Goal: Task Accomplishment & Management: Manage account settings

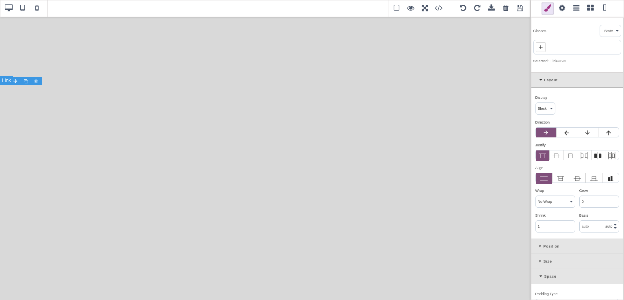
select select
select select "600"
select select
select select "manual"
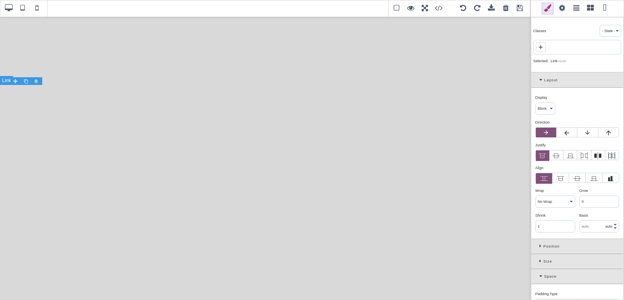
select select "px"
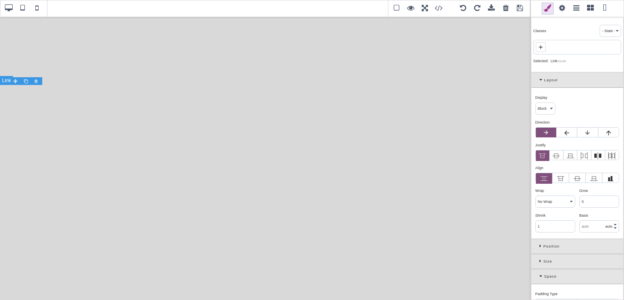
select select "solid"
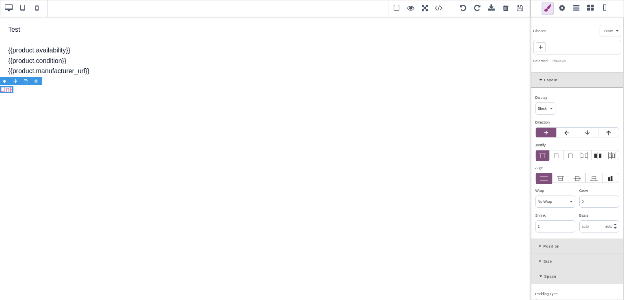
click at [589, 12] on span at bounding box center [590, 8] width 12 height 12
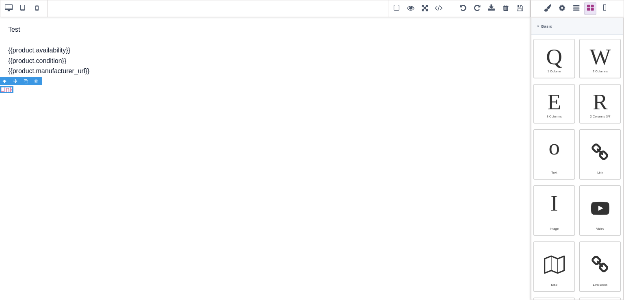
click at [575, 11] on span at bounding box center [576, 8] width 12 height 12
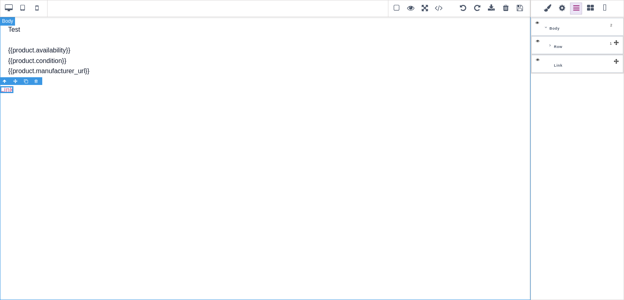
click at [589, 7] on span at bounding box center [590, 8] width 12 height 12
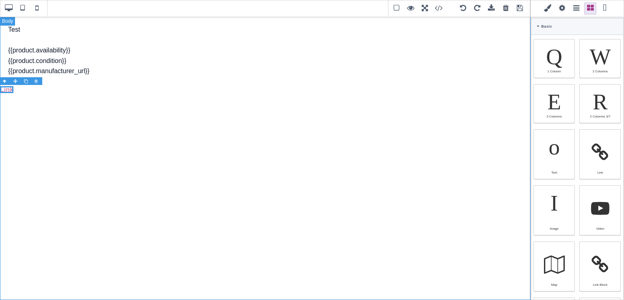
click at [562, 8] on span at bounding box center [561, 8] width 12 height 12
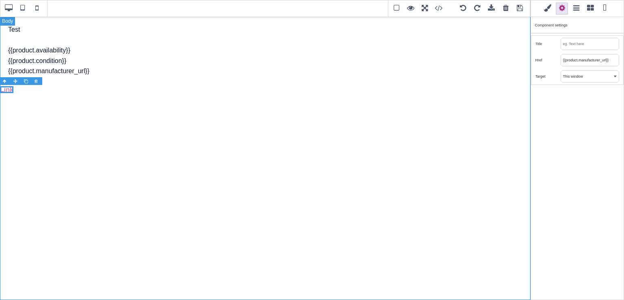
click at [570, 60] on input "{{product.manufacturer_url}}" at bounding box center [590, 59] width 58 height 11
click at [586, 76] on select "This window New window" at bounding box center [590, 76] width 58 height 11
click at [579, 60] on input "text" at bounding box center [590, 59] width 58 height 11
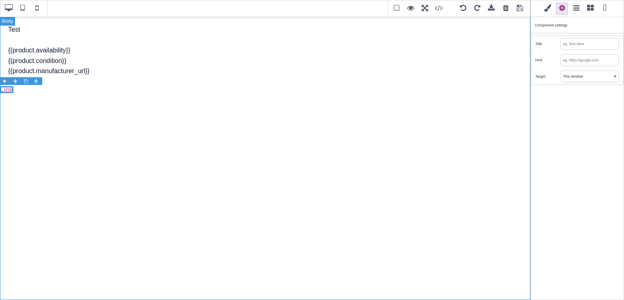
click at [579, 60] on input "text" at bounding box center [590, 59] width 58 height 11
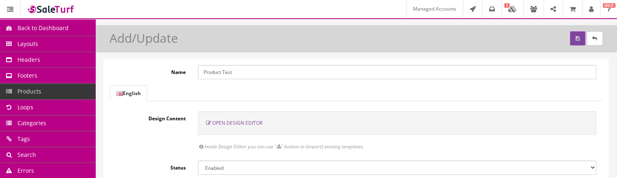
click at [245, 125] on span "Open Design Editor" at bounding box center [237, 122] width 50 height 7
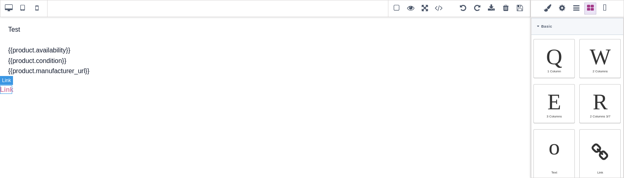
click at [9, 89] on link "Link" at bounding box center [6, 89] width 13 height 7
type input "rgb(217, 131, 166)"
select select
type input "16"
select select "px"
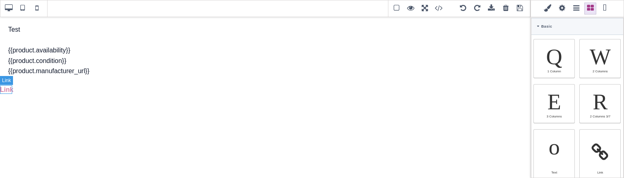
select select "600"
select select
type input "25.6px"
select select
type input "0"
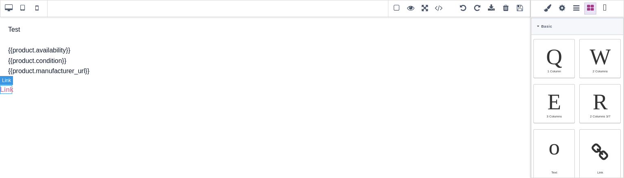
select select "px"
type input "0"
select select "px"
type input "0"
select select "px"
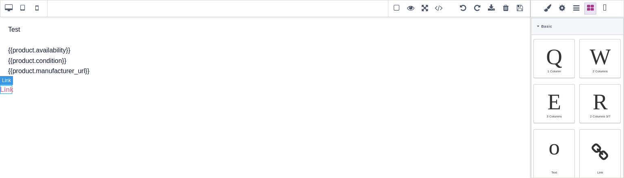
type input "0"
select select "px"
type input "rgb(217, 131, 166)"
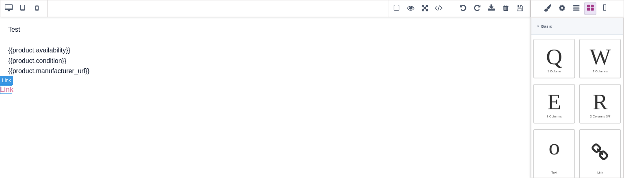
type input "rgb(217, 131, 166)"
type input "2.4"
select select "px"
select select "solid"
type input "rgb(59, 151, 227)"
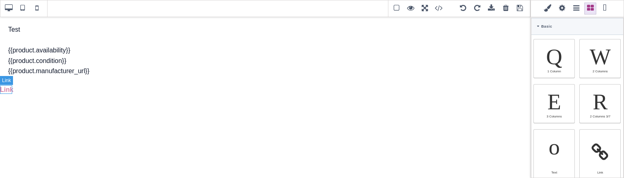
type input "-3"
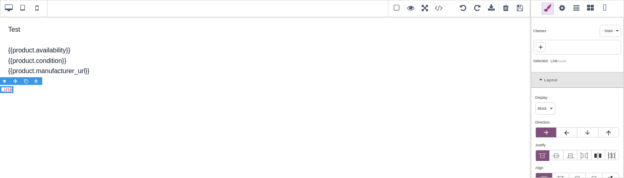
click at [591, 10] on span at bounding box center [590, 8] width 12 height 12
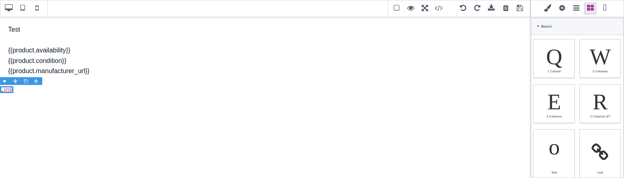
click at [561, 9] on span at bounding box center [561, 8] width 12 height 12
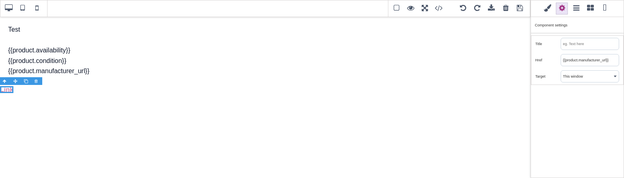
click at [552, 26] on div "Component settings" at bounding box center [577, 25] width 93 height 16
copy div "Component settings"
click at [578, 62] on input "{{product.manufacturer_url}}" at bounding box center [590, 59] width 58 height 11
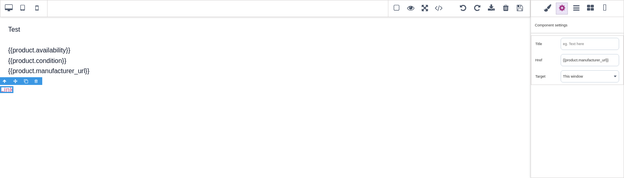
click at [578, 62] on input "{{product.manufacturer_url}}" at bounding box center [590, 59] width 58 height 11
click at [587, 59] on input "text" at bounding box center [590, 59] width 58 height 11
click at [549, 81] on div "Target This window New window" at bounding box center [577, 76] width 92 height 16
click at [591, 64] on input "text" at bounding box center [590, 59] width 58 height 11
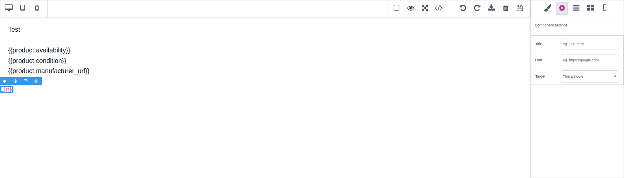
click at [593, 62] on input "text" at bounding box center [590, 59] width 58 height 11
type input "p"
type input "manufacturer"
click at [552, 4] on span at bounding box center [547, 8] width 12 height 12
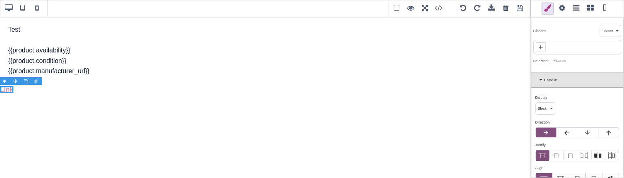
click at [541, 82] on div "Layout" at bounding box center [577, 80] width 92 height 15
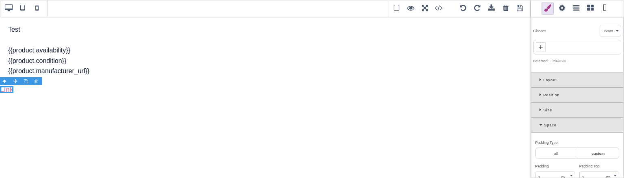
click at [540, 124] on icon at bounding box center [541, 125] width 5 height 4
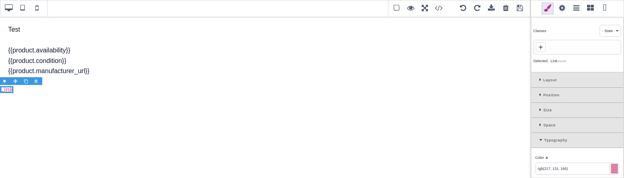
click at [541, 138] on icon at bounding box center [541, 140] width 5 height 4
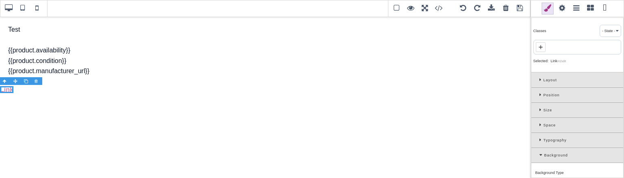
click at [537, 153] on div "Background" at bounding box center [577, 155] width 92 height 15
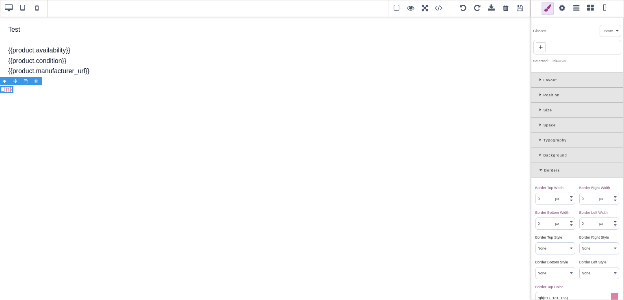
click at [541, 168] on icon at bounding box center [541, 170] width 5 height 4
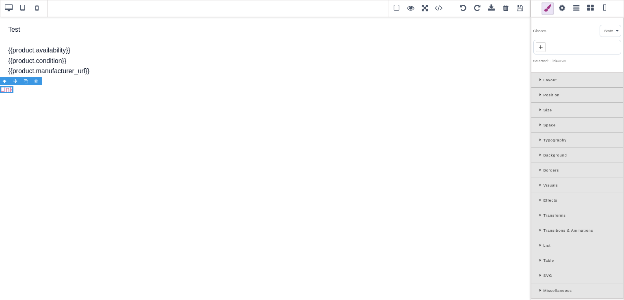
click at [539, 177] on icon at bounding box center [541, 290] width 4 height 4
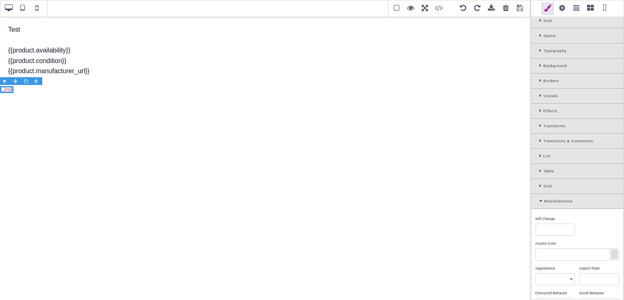
scroll to position [104, 0]
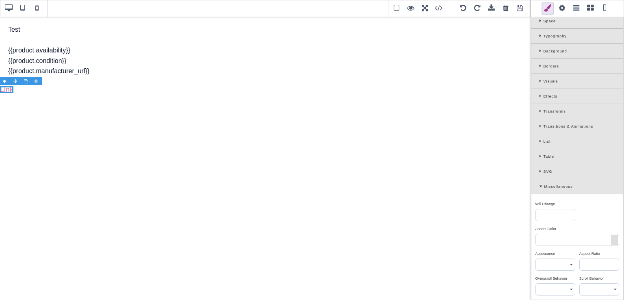
click at [551, 177] on input at bounding box center [554, 214] width 39 height 11
drag, startPoint x: 623, startPoint y: 226, endPoint x: 622, endPoint y: 238, distance: 11.8
click at [617, 177] on div "Classes - State - Hover Click Even/Odd Selected: Link #i2x8t Layout Display ⨯ B…" at bounding box center [576, 150] width 93 height 300
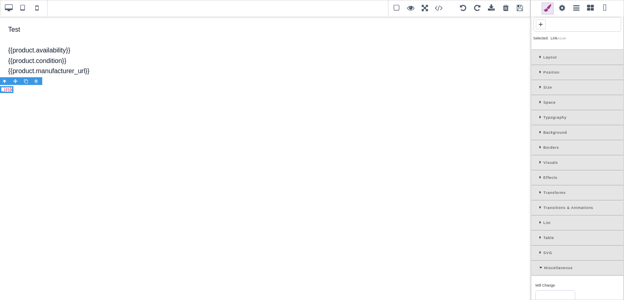
scroll to position [0, 0]
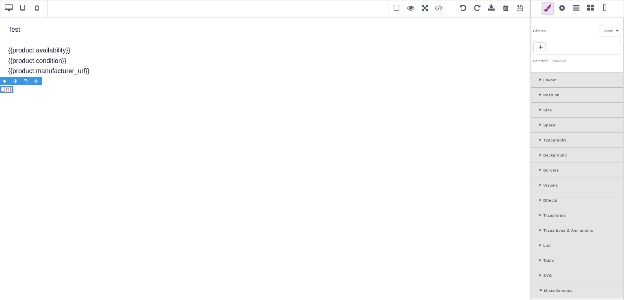
click at [562, 7] on span at bounding box center [561, 8] width 12 height 12
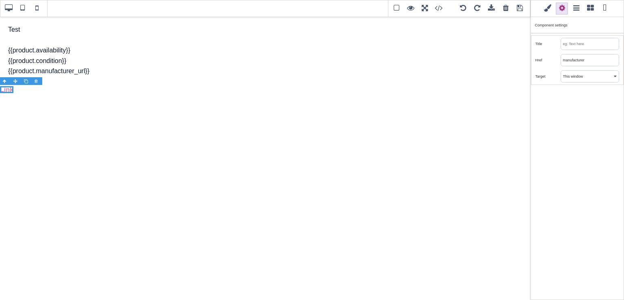
click at [587, 63] on input "manufacturer" at bounding box center [590, 59] width 58 height 11
click at [586, 63] on input "manufacturer" at bounding box center [590, 59] width 58 height 11
click at [589, 88] on div "Classes - State - Hover Click Even/Odd Selected: Link #i2x8t Layout Display ⨯ B…" at bounding box center [576, 150] width 93 height 300
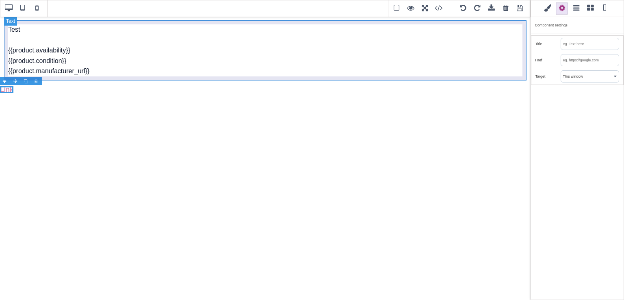
click at [91, 71] on div "Test {{product.availability}} {{product.condition}} {{product.manufacturer_url}}" at bounding box center [265, 50] width 522 height 60
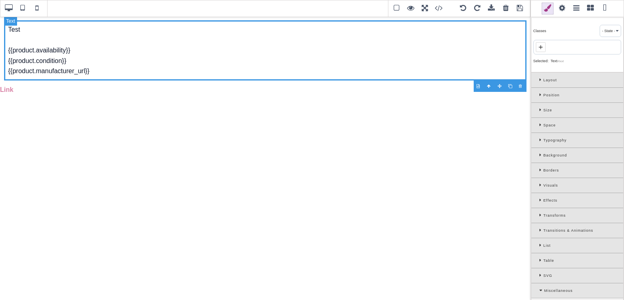
click at [91, 71] on div "Test {{product.availability}} {{product.condition}} {{product.manufacturer_url}}" at bounding box center [265, 50] width 522 height 60
click at [50, 88] on icon at bounding box center [49, 88] width 5 height 3
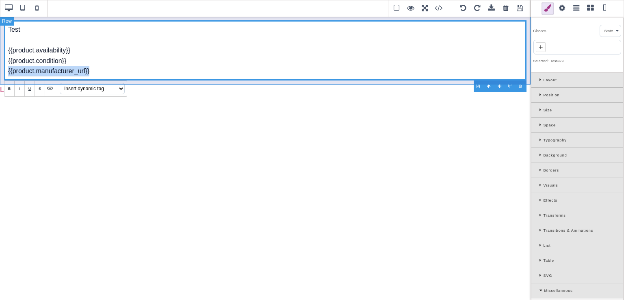
drag, startPoint x: 99, startPoint y: 74, endPoint x: 0, endPoint y: 71, distance: 99.5
click at [0, 71] on div "Test {{product.availability}} {{product.condition}} {{product.manufacturer_url}}" at bounding box center [265, 50] width 530 height 68
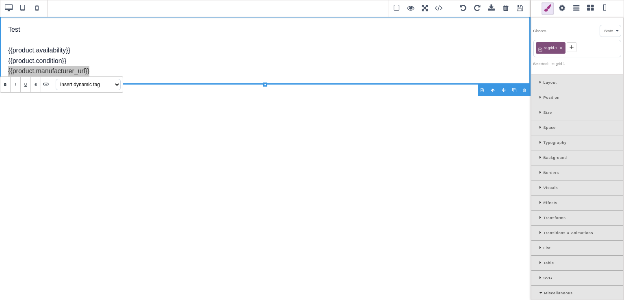
click at [46, 81] on icon at bounding box center [46, 84] width 6 height 6
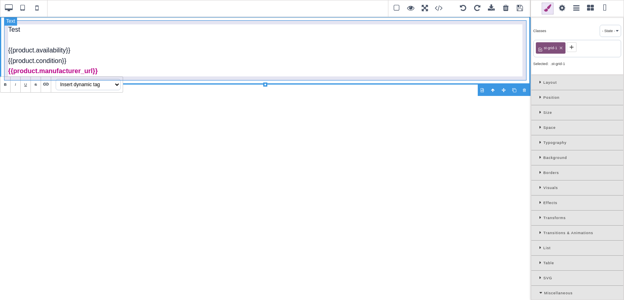
click at [94, 63] on div "Test {{product.availability}} {{product.condition}} {{product.manufacturer_url}}" at bounding box center [265, 50] width 522 height 60
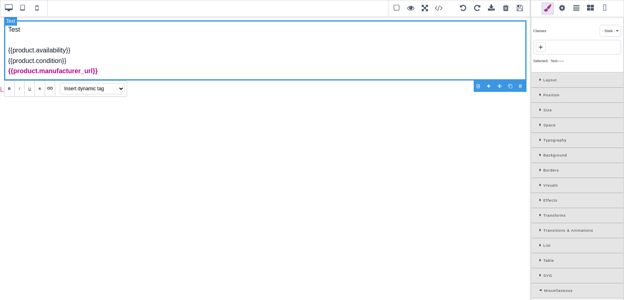
click at [81, 73] on link "{{product.manufacturer_url}}" at bounding box center [53, 70] width 90 height 7
click at [96, 73] on div "Test {{product.availability}} {{product.condition}} {{product.manufacturer_url}}" at bounding box center [265, 50] width 522 height 60
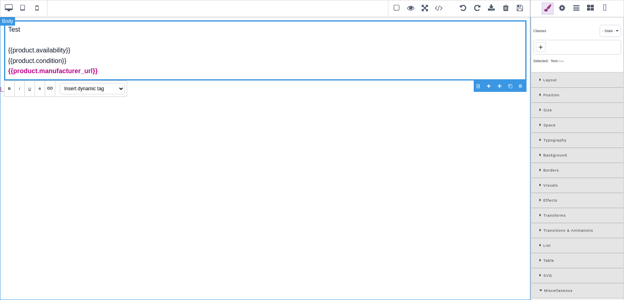
click at [34, 129] on div "Test {{product.availability}} {{product.condition}} {{product.manufacturer_url}…" at bounding box center [265, 157] width 530 height 283
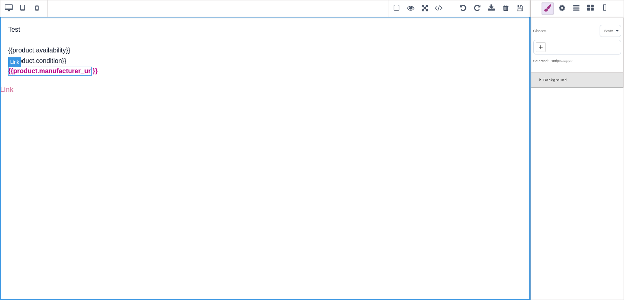
click at [63, 71] on link "{{product.manufacturer_url}}" at bounding box center [53, 70] width 90 height 7
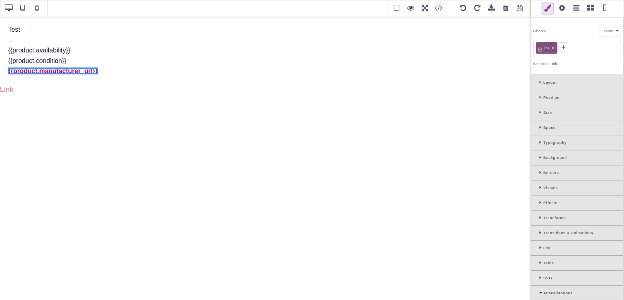
click at [562, 9] on span at bounding box center [561, 8] width 12 height 12
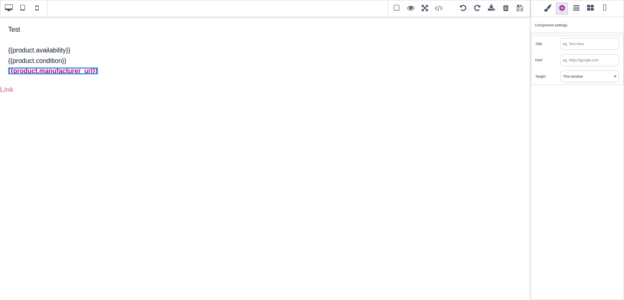
click at [548, 10] on span at bounding box center [547, 8] width 12 height 12
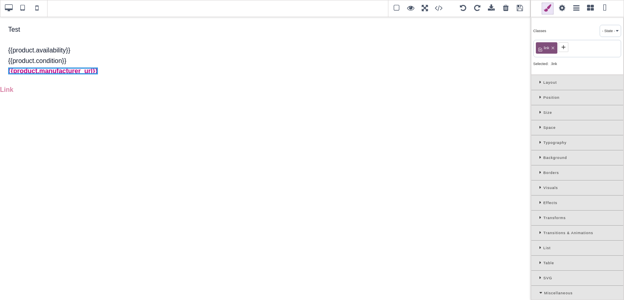
click at [589, 10] on span at bounding box center [590, 8] width 12 height 12
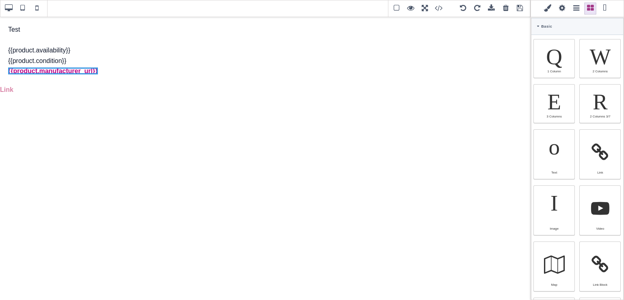
drag, startPoint x: 623, startPoint y: 60, endPoint x: 623, endPoint y: 109, distance: 48.7
click at [617, 109] on div "Classes - State - Hover Click Even/Odd link Selected: .link Layout Display ⨯ Bl…" at bounding box center [576, 150] width 93 height 300
click at [26, 93] on link at bounding box center [23, 94] width 20 height 20
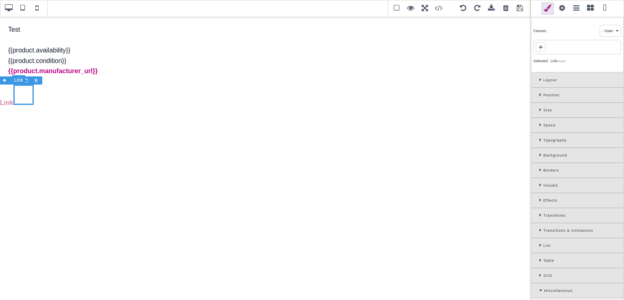
click at [15, 92] on link at bounding box center [23, 94] width 20 height 20
click at [562, 10] on span at bounding box center [561, 8] width 12 height 12
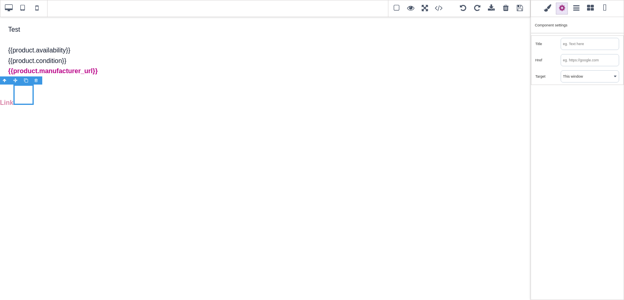
click at [581, 57] on input "text" at bounding box center [590, 59] width 58 height 11
click at [574, 9] on span at bounding box center [576, 8] width 12 height 12
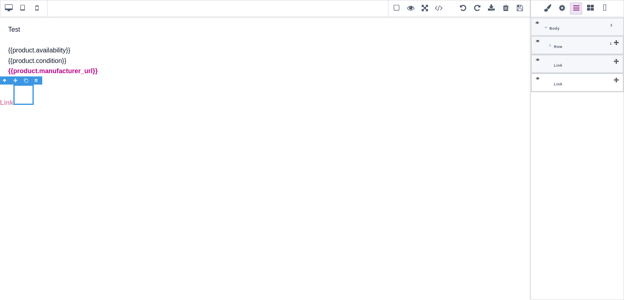
click at [593, 9] on span at bounding box center [590, 8] width 12 height 12
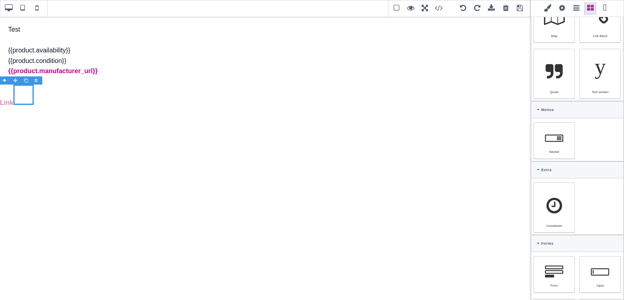
scroll to position [33, 0]
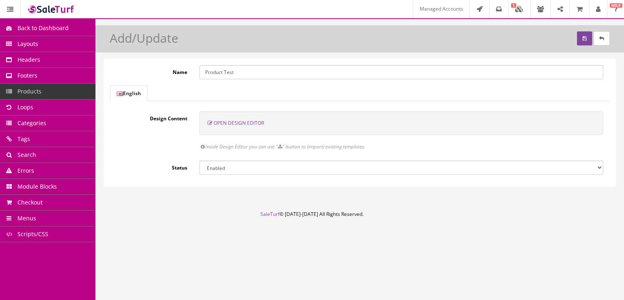
click at [257, 123] on span "Open Design Editor" at bounding box center [239, 122] width 50 height 7
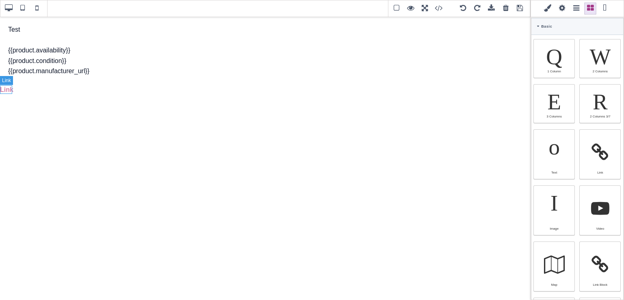
click at [9, 91] on link "Link" at bounding box center [6, 89] width 13 height 7
type input "rgb(217, 131, 166)"
select select
type input "16"
select select "px"
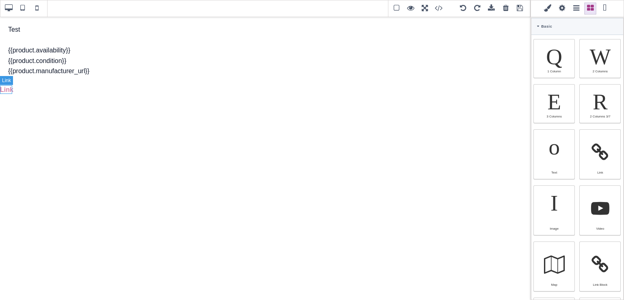
select select "600"
select select
type input "25.6px"
select select
type input "0"
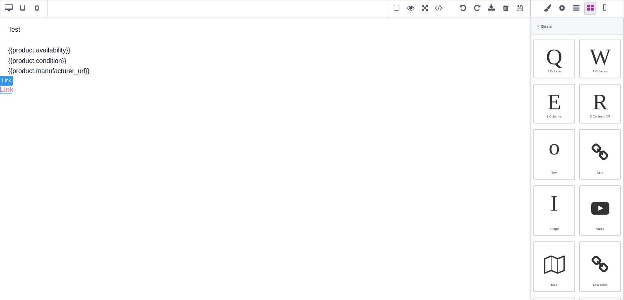
select select "px"
type input "0"
select select "px"
type input "0"
select select "px"
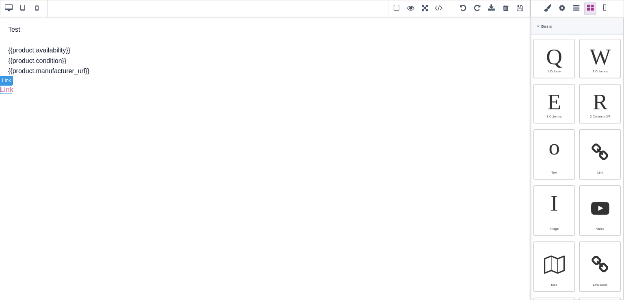
type input "0"
select select "px"
type input "rgb(217, 131, 166)"
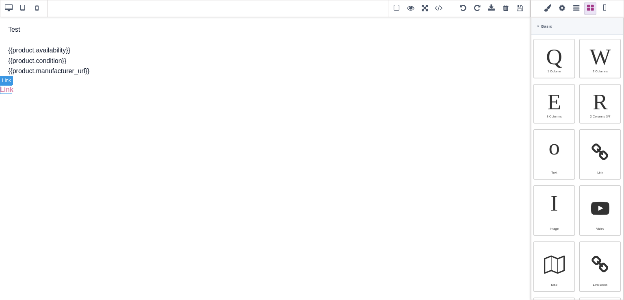
type input "rgb(217, 131, 166)"
type input "2.4"
select select "px"
select select "solid"
type input "rgb(59, 151, 227)"
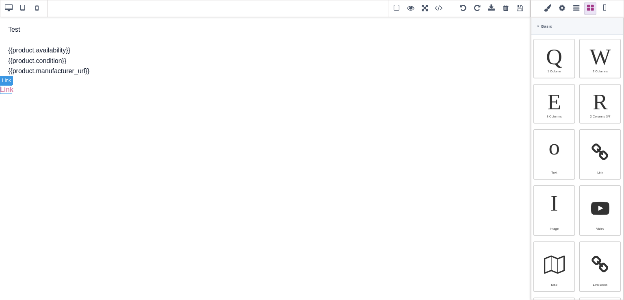
type input "-3"
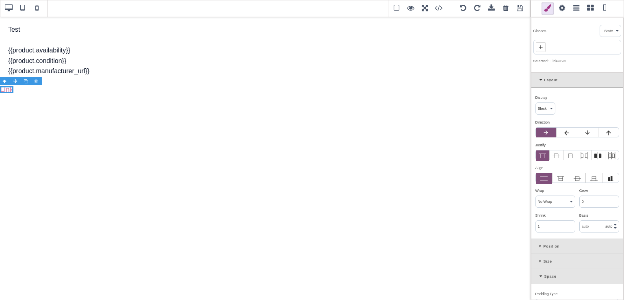
click at [559, 10] on span at bounding box center [561, 8] width 12 height 12
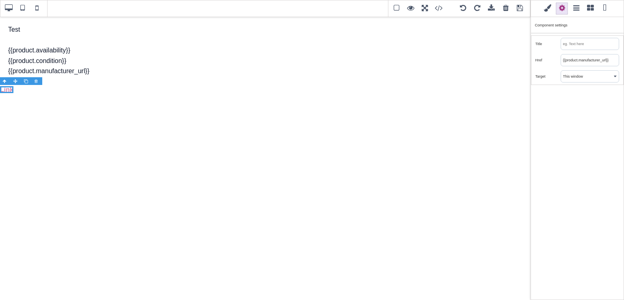
click at [570, 54] on input "{{product.manufacturer_url}}" at bounding box center [590, 59] width 58 height 11
click at [574, 61] on input "text" at bounding box center [590, 59] width 58 height 11
type input "m"
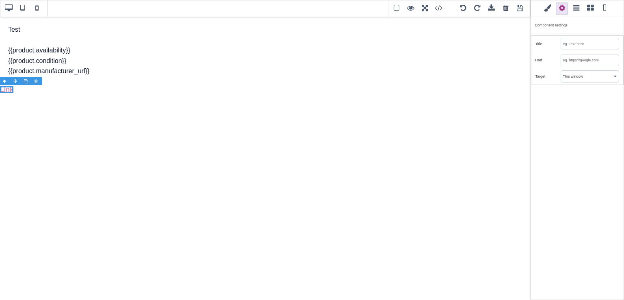
click at [567, 101] on div "Classes - State - Hover Click Even/Odd Selected: Link #i2x8t Layout Display ⨯ B…" at bounding box center [576, 150] width 93 height 300
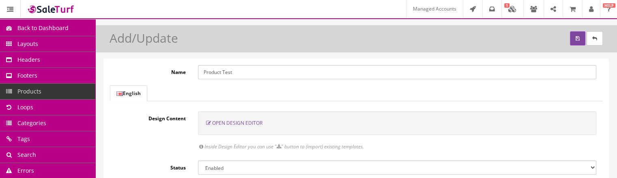
click at [222, 123] on span "Open Design Editor" at bounding box center [237, 122] width 50 height 7
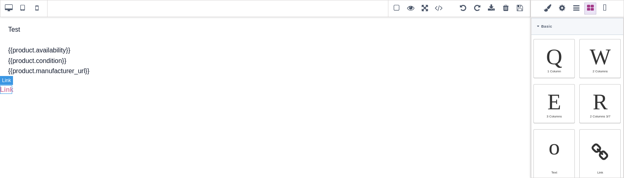
click at [8, 88] on link "Link" at bounding box center [6, 89] width 13 height 7
type input "rgb(217, 131, 166)"
select select
type input "16"
select select "px"
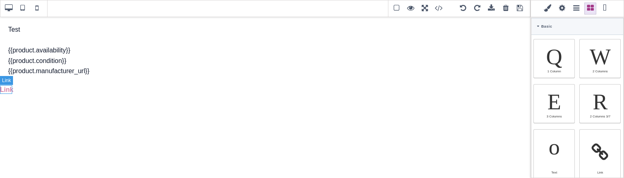
select select "600"
select select
type input "25.6px"
select select
type input "0"
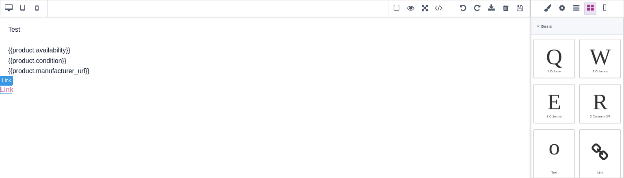
select select "px"
type input "0"
select select "px"
type input "0"
select select "px"
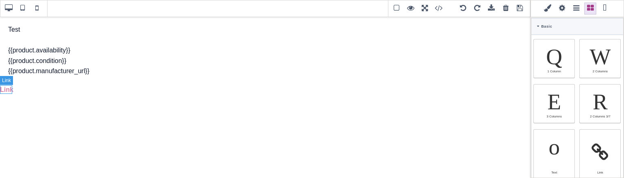
type input "0"
select select "px"
type input "rgb(217, 131, 166)"
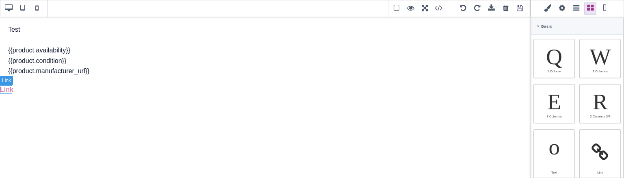
type input "rgb(217, 131, 166)"
type input "2.4"
select select "px"
select select "solid"
type input "rgb(59, 151, 227)"
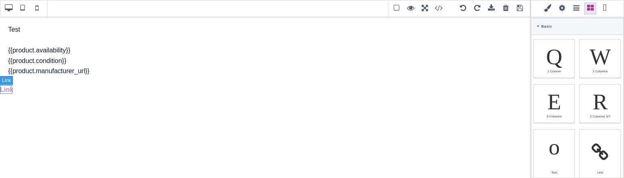
type input "-3"
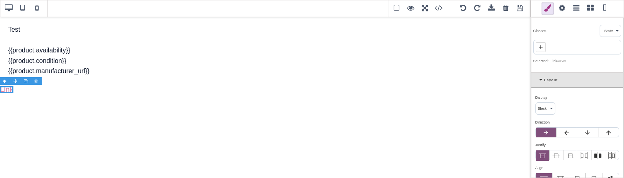
click at [561, 9] on span at bounding box center [561, 8] width 12 height 12
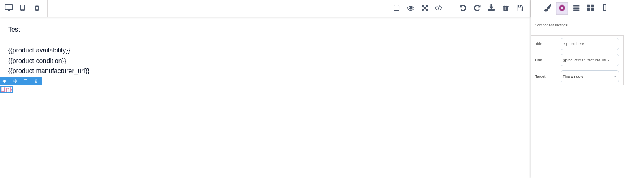
click at [590, 61] on input "{{product.manufacturer_url}}" at bounding box center [590, 59] width 58 height 11
click at [585, 104] on div "Classes - State - Hover Click Even/Odd Selected: Link #i2x8t Layout Display ⨯ B…" at bounding box center [576, 89] width 93 height 178
click at [577, 78] on select "This window New window" at bounding box center [590, 76] width 58 height 11
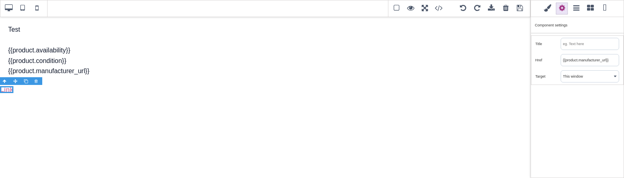
click at [577, 78] on select "This window New window" at bounding box center [590, 76] width 58 height 11
click at [592, 8] on span at bounding box center [590, 8] width 12 height 12
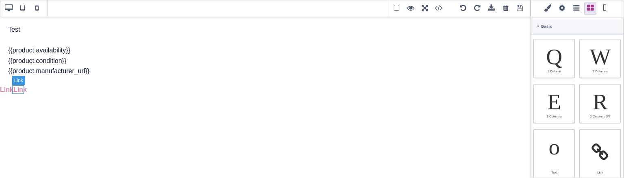
click at [21, 90] on link "Link" at bounding box center [19, 89] width 13 height 7
type input "#d983a6"
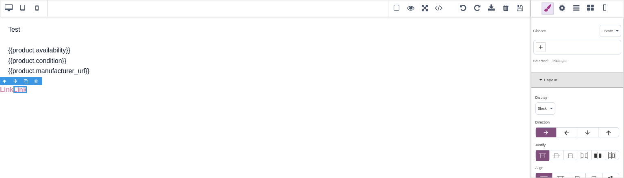
click at [563, 12] on span at bounding box center [561, 8] width 12 height 12
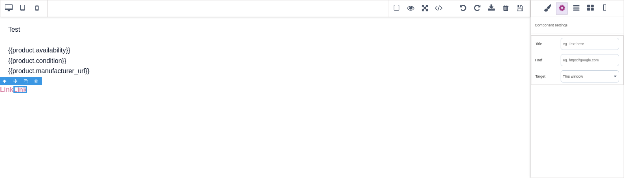
click at [585, 61] on input "text" at bounding box center [590, 59] width 58 height 11
type input "u"
type input "p"
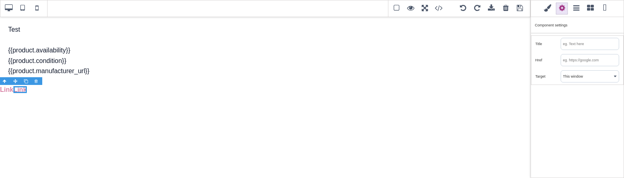
click at [617, 177] on div "Classes - State - Hover Click Even/Odd Selected: Link #iuynx Layout Display ⨯ B…" at bounding box center [576, 89] width 93 height 178
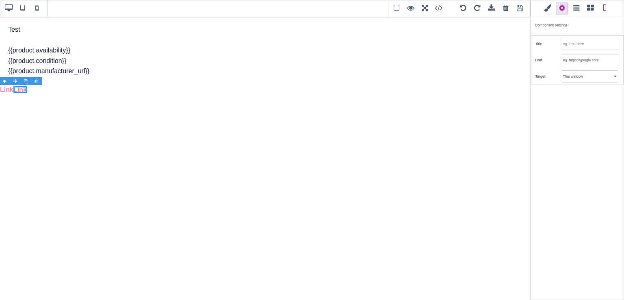
click at [591, 8] on span at bounding box center [590, 8] width 12 height 12
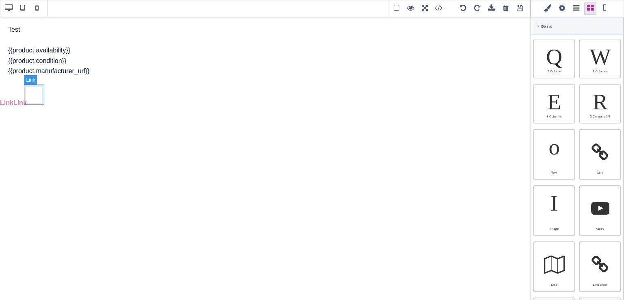
click at [27, 93] on link at bounding box center [37, 94] width 20 height 20
select select "inline-block"
type input "5"
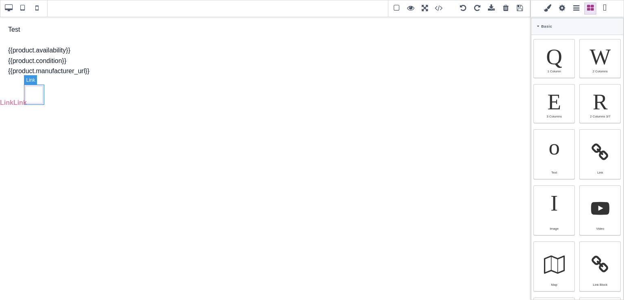
type input "5"
type input "rgb(141, 1, 103)"
select select
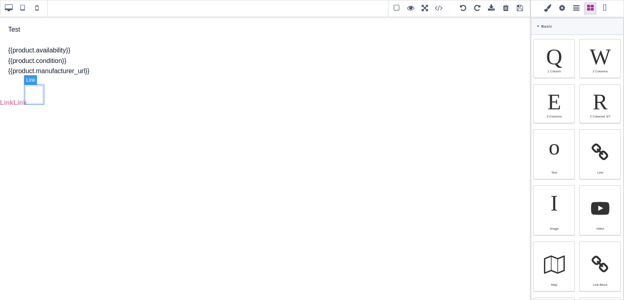
type input "rgb(141, 1, 103)"
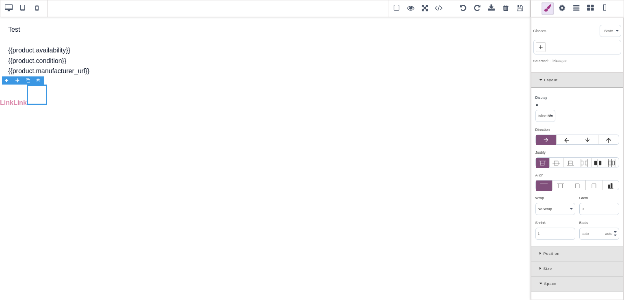
click at [588, 9] on span at bounding box center [590, 8] width 12 height 12
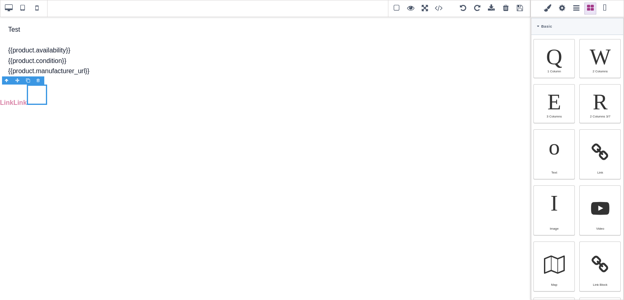
click at [568, 8] on div at bounding box center [577, 8] width 88 height 12
click at [563, 12] on span at bounding box center [561, 8] width 12 height 12
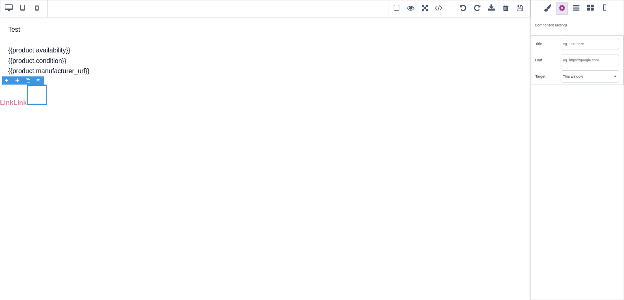
click at [585, 65] on input "text" at bounding box center [590, 59] width 58 height 11
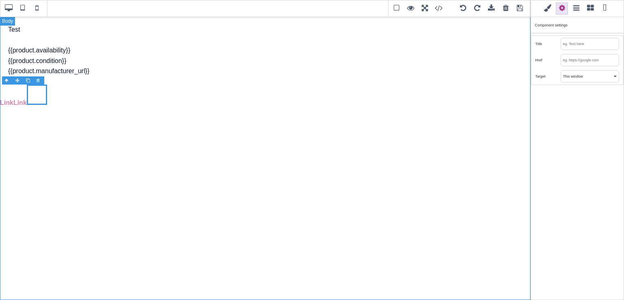
click at [445, 177] on div "Test {{product.availability}} {{product.condition}} {{product.manufacturer_url}…" at bounding box center [265, 157] width 530 height 283
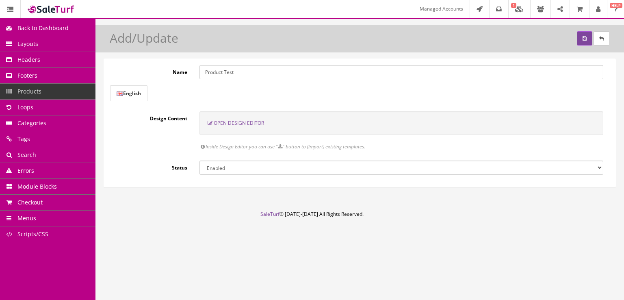
click at [250, 124] on span "Open Design Editor" at bounding box center [239, 122] width 50 height 7
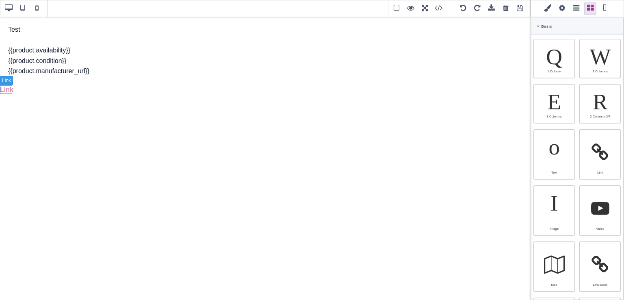
click at [7, 89] on link "Link" at bounding box center [6, 89] width 13 height 7
type input "rgb(217, 131, 166)"
select select
type input "16"
select select "px"
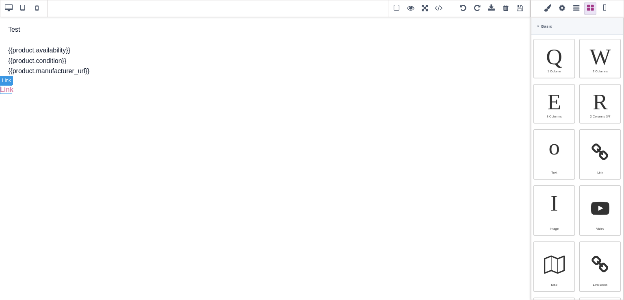
select select "600"
select select
type input "25.6px"
select select
type input "0"
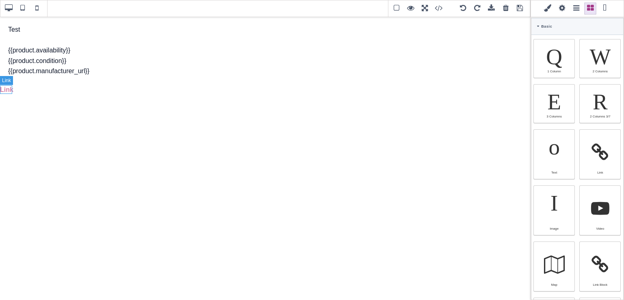
select select "px"
type input "0"
select select "px"
type input "0"
select select "px"
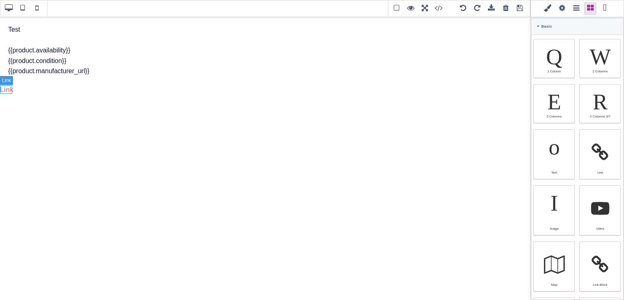
type input "0"
select select "px"
type input "rgb(217, 131, 166)"
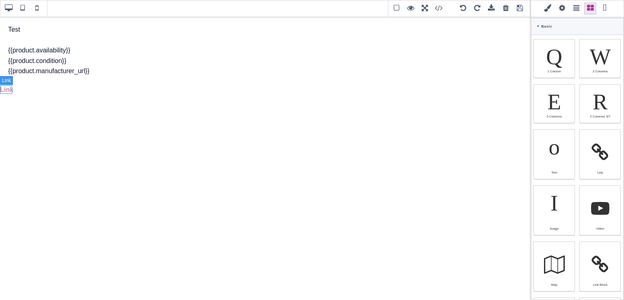
type input "rgb(217, 131, 166)"
type input "2.4"
select select "px"
select select "solid"
type input "rgb(59, 151, 227)"
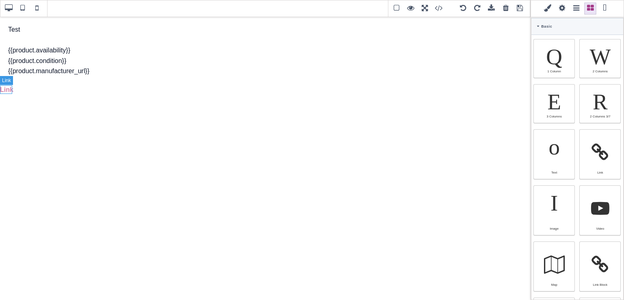
type input "-3"
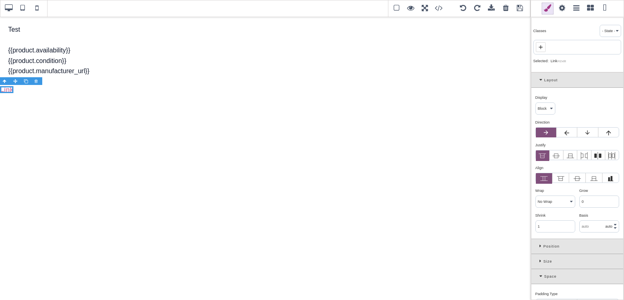
click at [562, 5] on span at bounding box center [561, 8] width 12 height 12
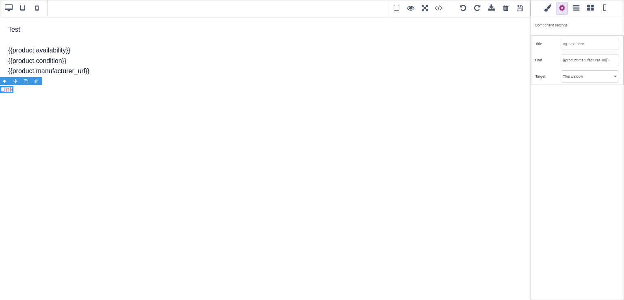
click at [584, 60] on input "{{product.manufacturer_url}}" at bounding box center [590, 59] width 58 height 11
